Goal: Navigation & Orientation: Find specific page/section

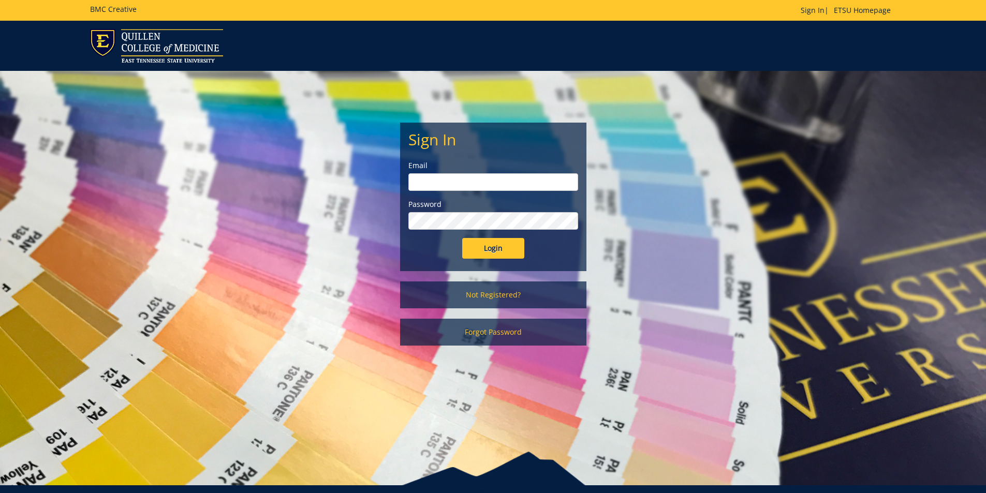
type input "[PERSON_NAME][EMAIL_ADDRESS][DOMAIN_NAME]"
click at [501, 247] on input "Login" at bounding box center [493, 248] width 62 height 21
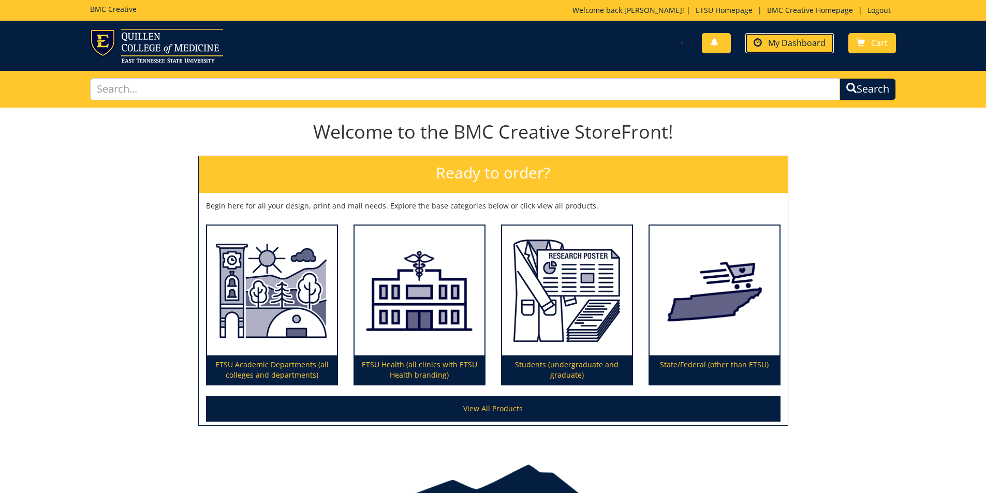
click at [795, 41] on span "My Dashboard" at bounding box center [796, 42] width 57 height 11
